Goal: Task Accomplishment & Management: Manage account settings

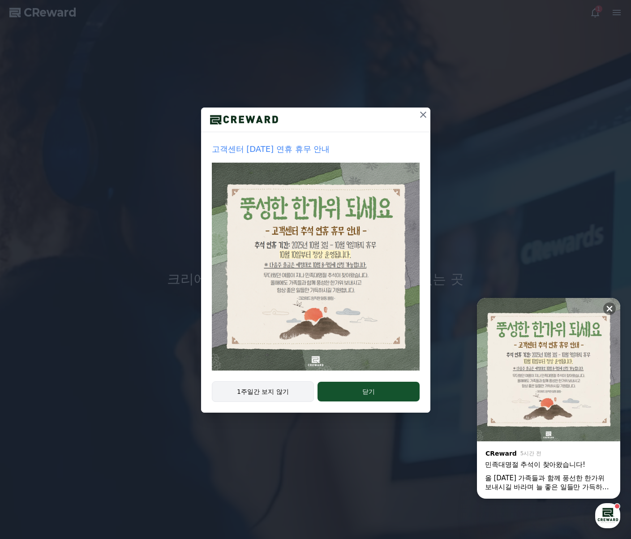
click at [250, 388] on button "1주일간 보지 않기" at bounding box center [263, 391] width 103 height 21
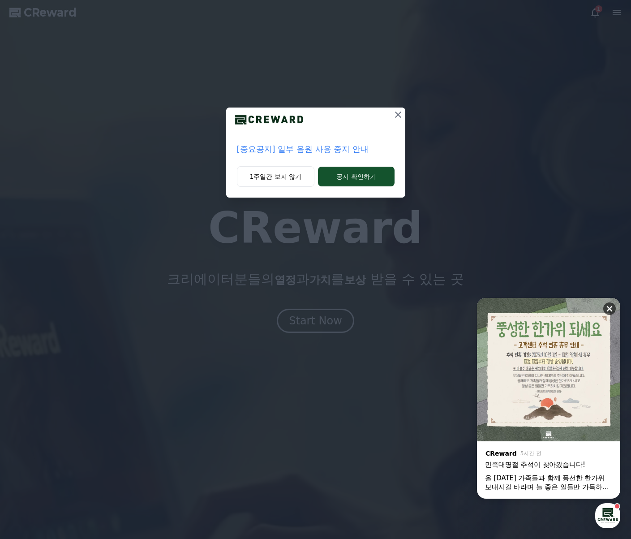
click at [607, 313] on button at bounding box center [610, 308] width 13 height 13
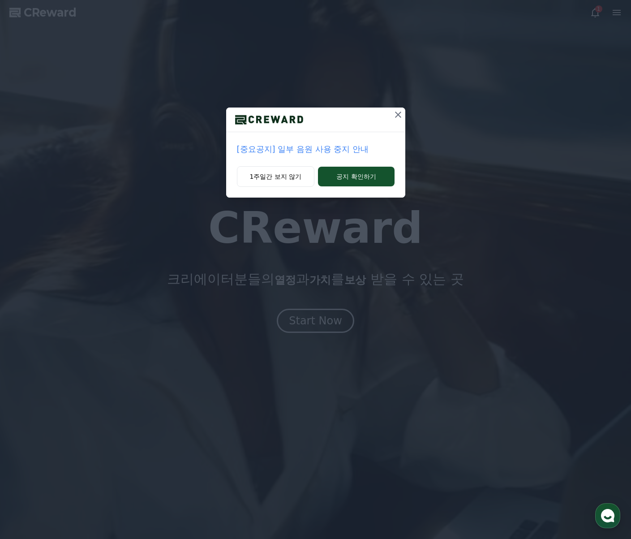
click at [395, 113] on icon at bounding box center [398, 114] width 11 height 11
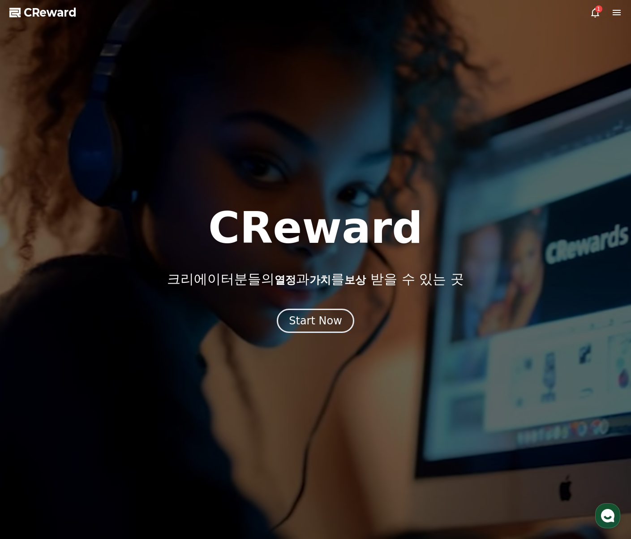
click at [613, 13] on icon at bounding box center [617, 12] width 11 height 11
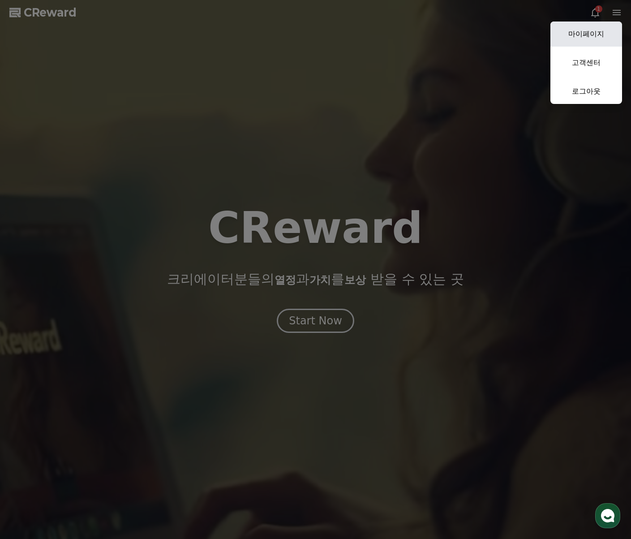
click at [594, 30] on link "마이페이지" at bounding box center [587, 34] width 72 height 25
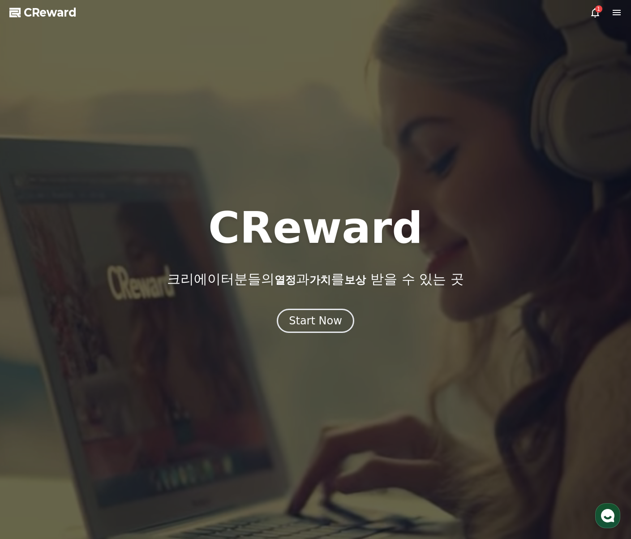
select select "**********"
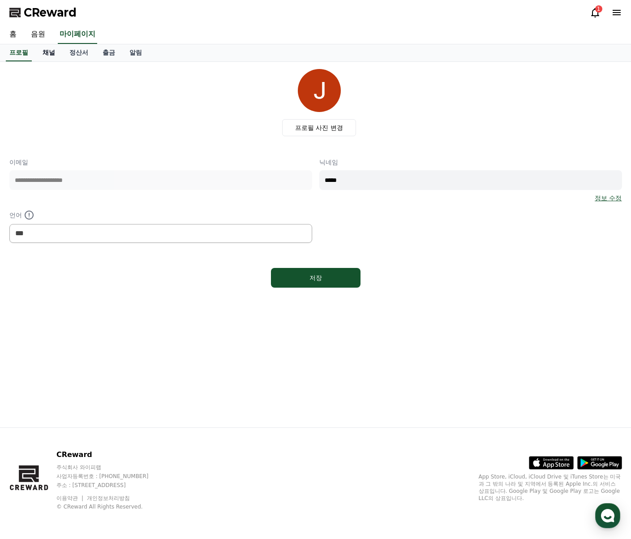
click at [56, 53] on link "채널" at bounding box center [48, 52] width 27 height 17
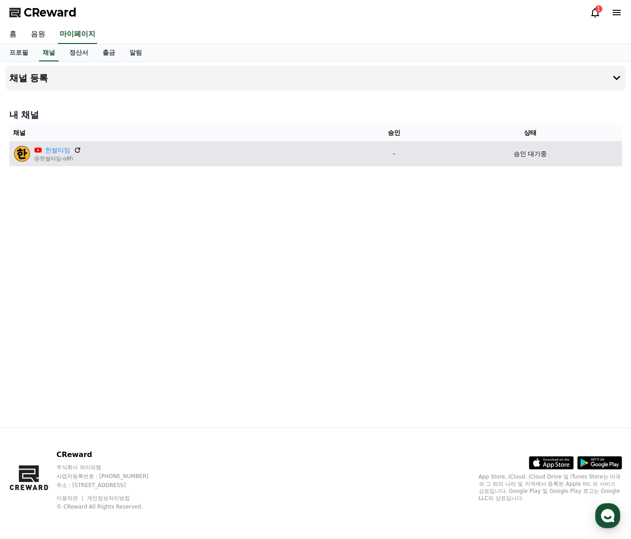
click at [76, 152] on icon at bounding box center [77, 149] width 5 height 5
